Goal: Navigation & Orientation: Understand site structure

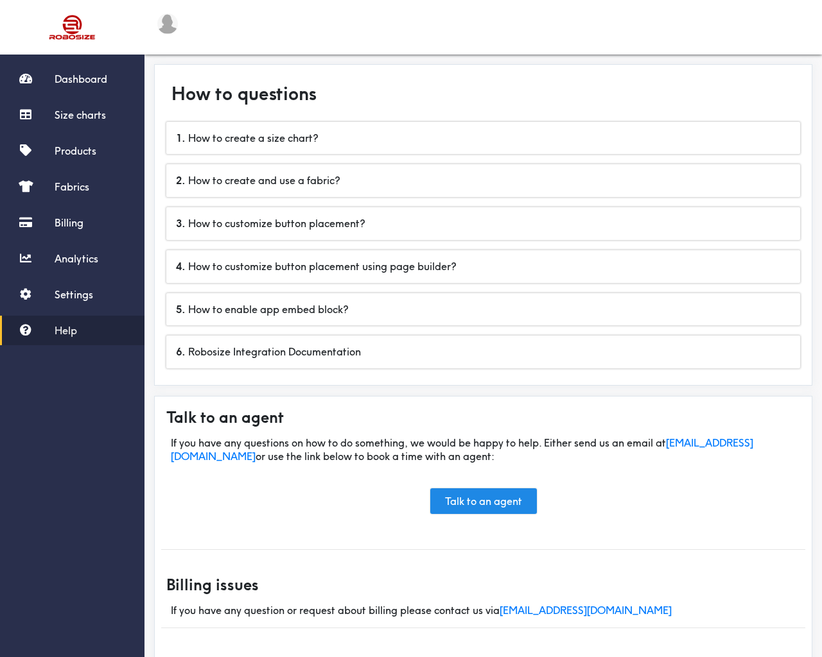
scroll to position [5, 0]
